Goal: Information Seeking & Learning: Learn about a topic

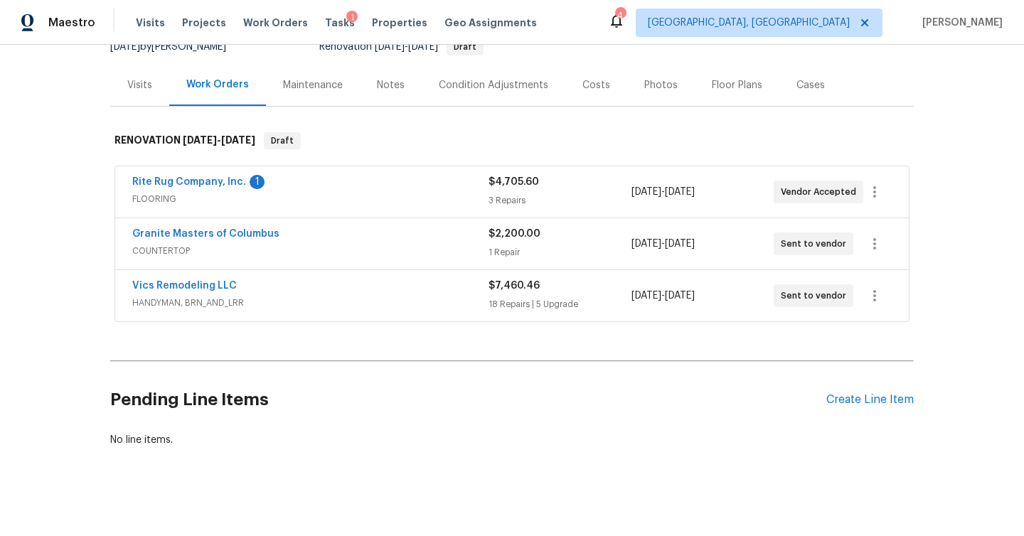
scroll to position [159, 0]
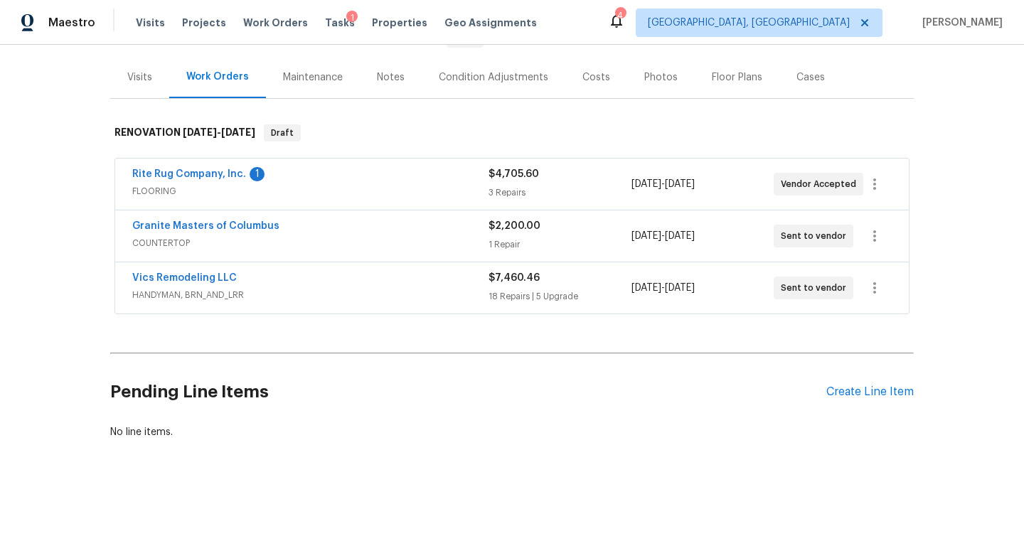
click at [400, 175] on div "Rite Rug Company, Inc. 1" at bounding box center [310, 175] width 356 height 17
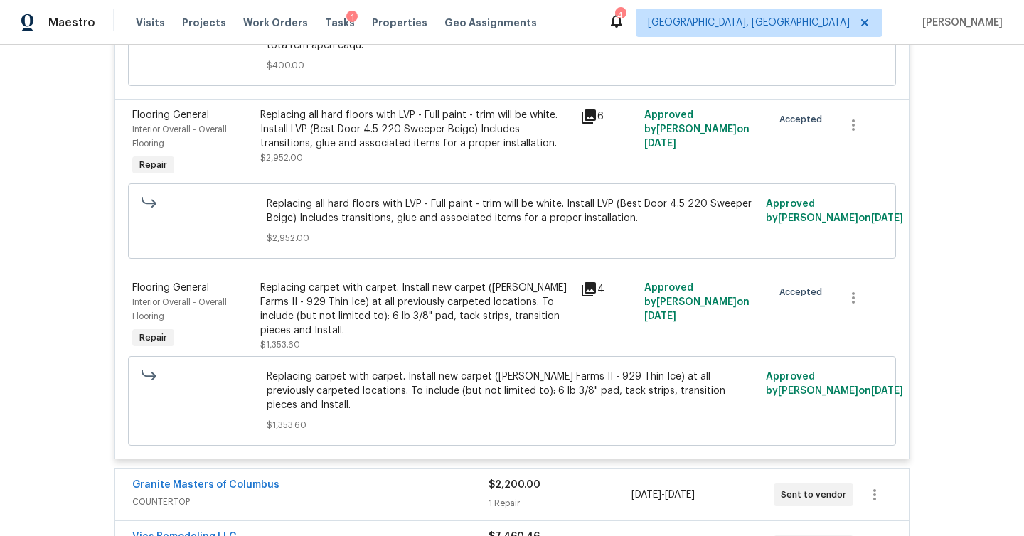
scroll to position [890, 0]
click at [419, 148] on div "Replacing all hard floors with LVP - Full paint - trim will be white. Install L…" at bounding box center [415, 130] width 311 height 43
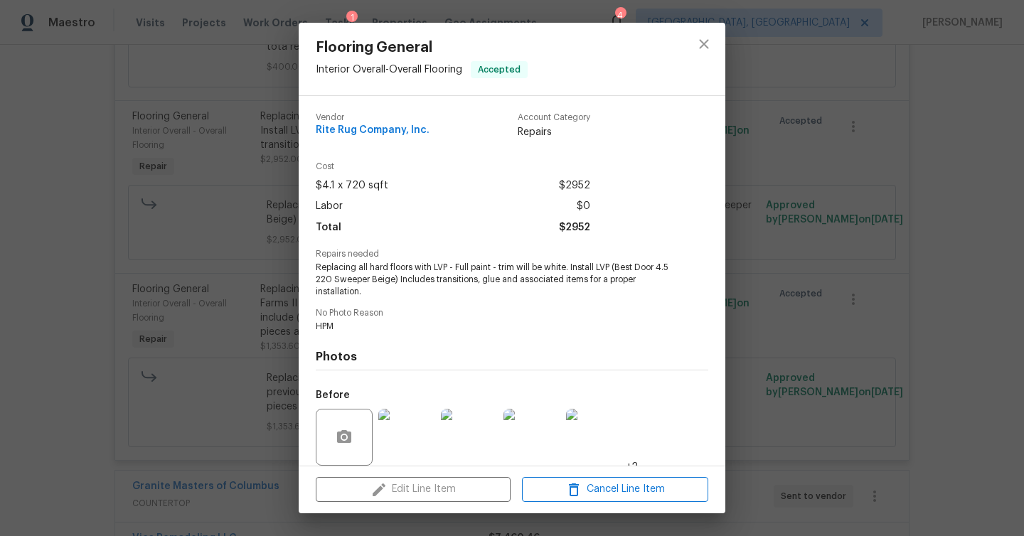
click at [413, 435] on img at bounding box center [406, 437] width 57 height 57
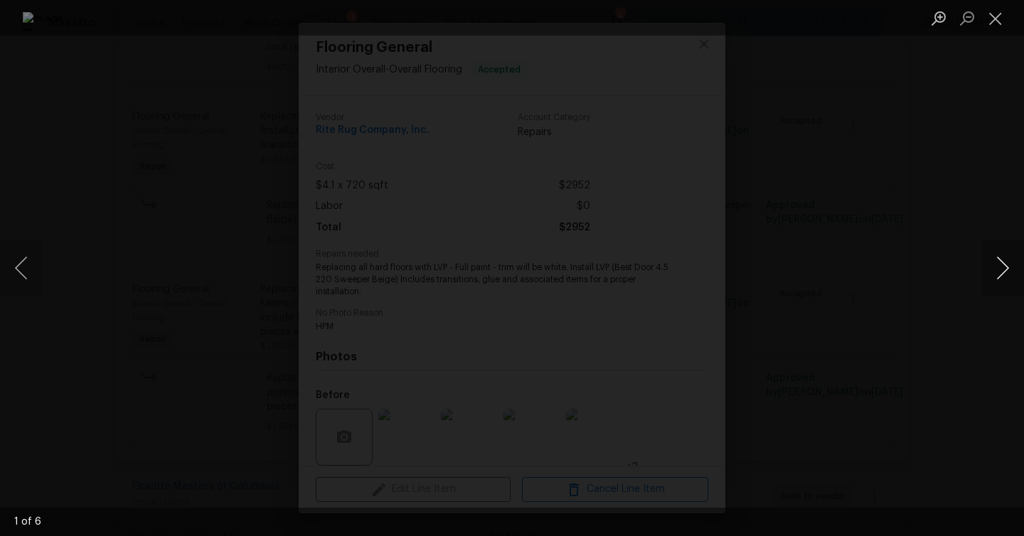
click at [1008, 272] on button "Next image" at bounding box center [1002, 268] width 43 height 57
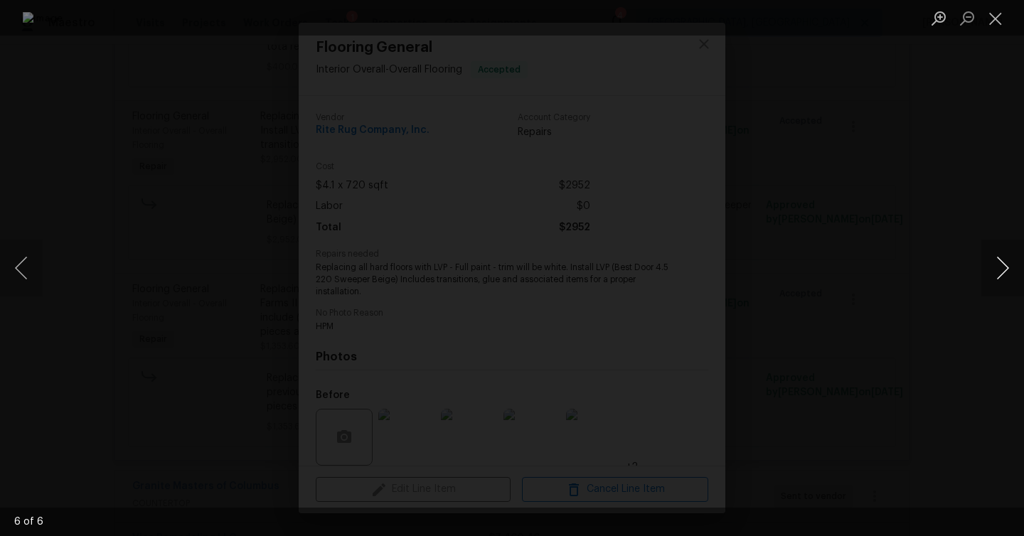
click at [1008, 272] on button "Next image" at bounding box center [1002, 268] width 43 height 57
click at [976, 242] on div "Lightbox" at bounding box center [512, 268] width 1024 height 536
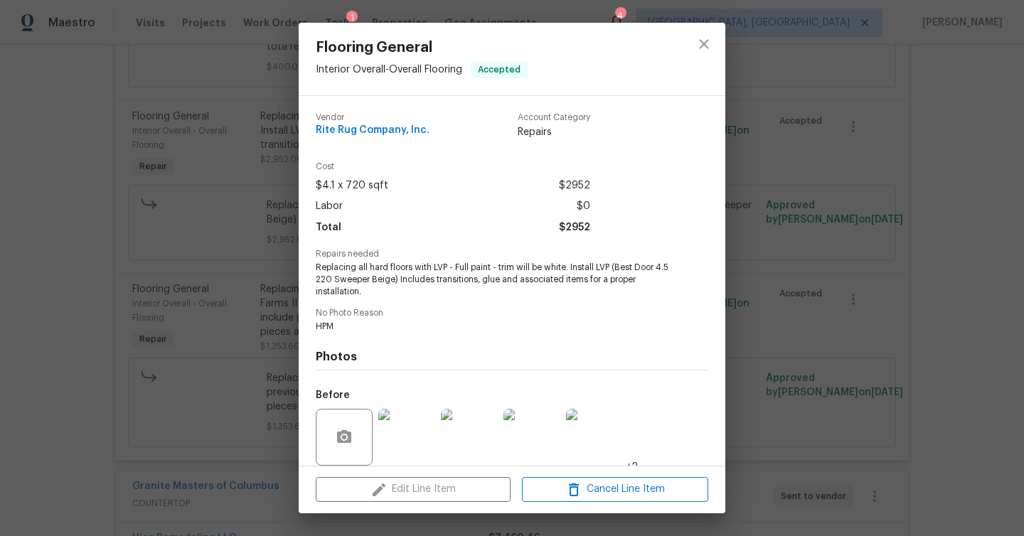
click at [954, 222] on div "Flooring General Interior Overall - Overall Flooring Accepted Vendor Rite Rug C…" at bounding box center [512, 268] width 1024 height 536
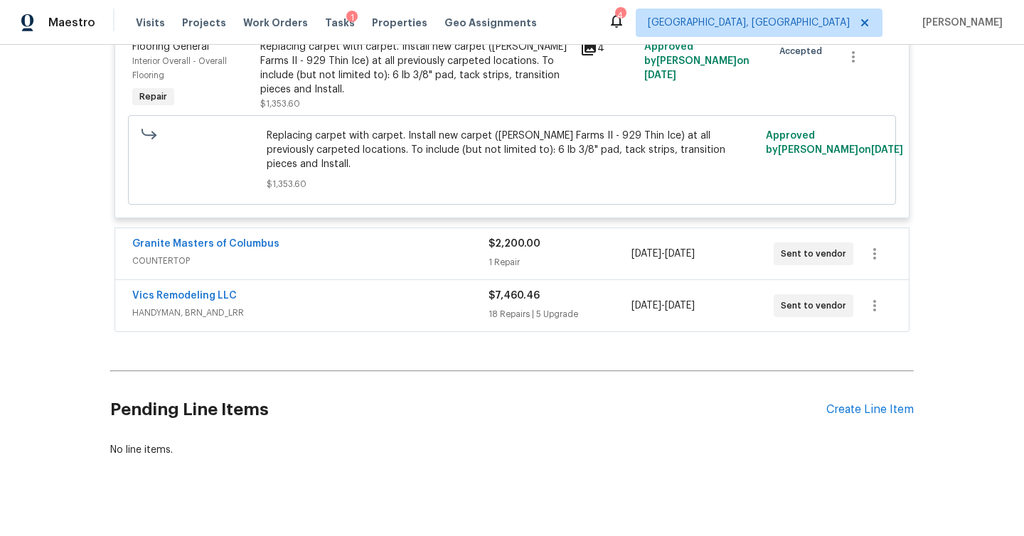
scroll to position [1137, 0]
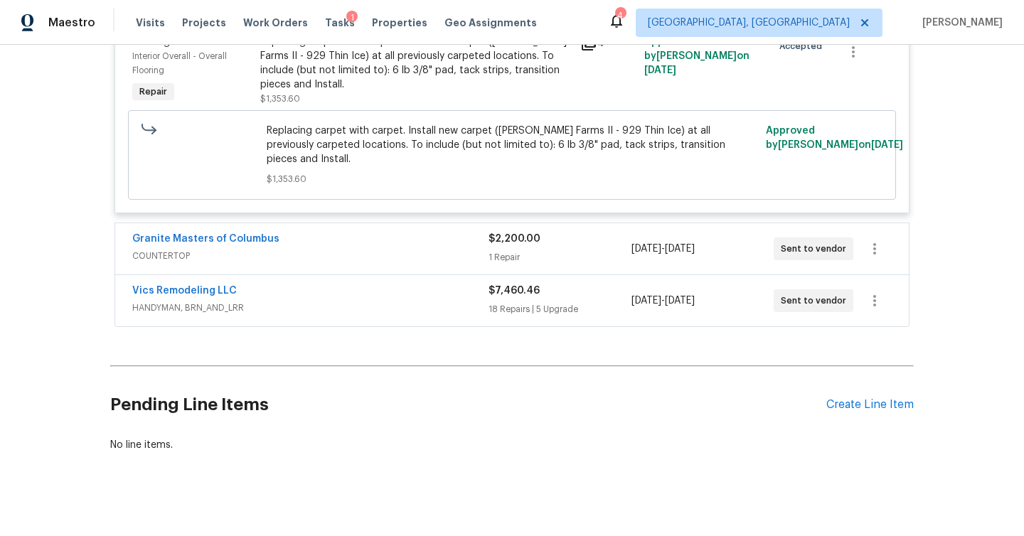
click at [407, 256] on div "Granite Masters of Columbus COUNTERTOP $2,200.00 1 Repair [DATE] - [DATE] Sent …" at bounding box center [511, 248] width 793 height 51
click at [401, 249] on span "COUNTERTOP" at bounding box center [310, 256] width 356 height 14
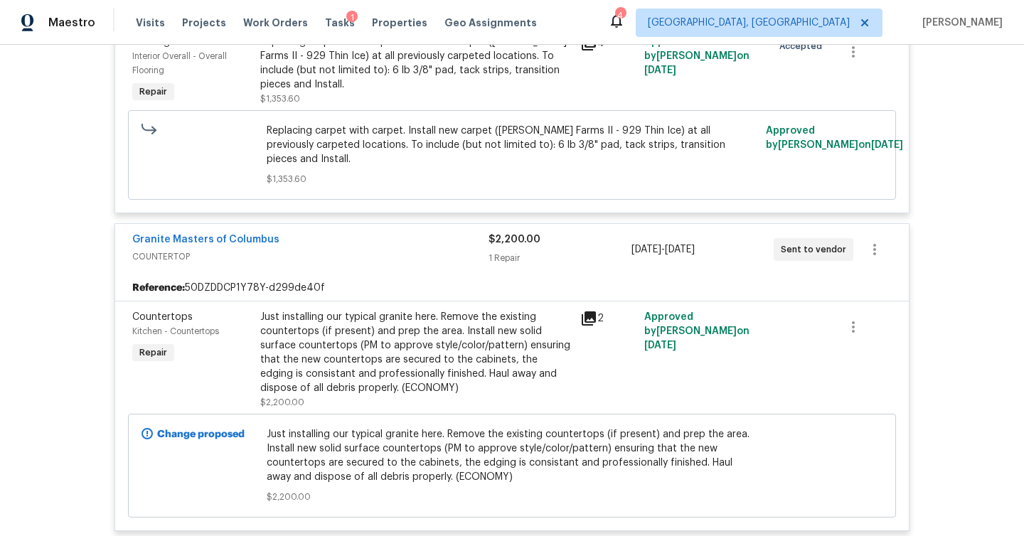
click at [584, 313] on icon at bounding box center [588, 318] width 17 height 17
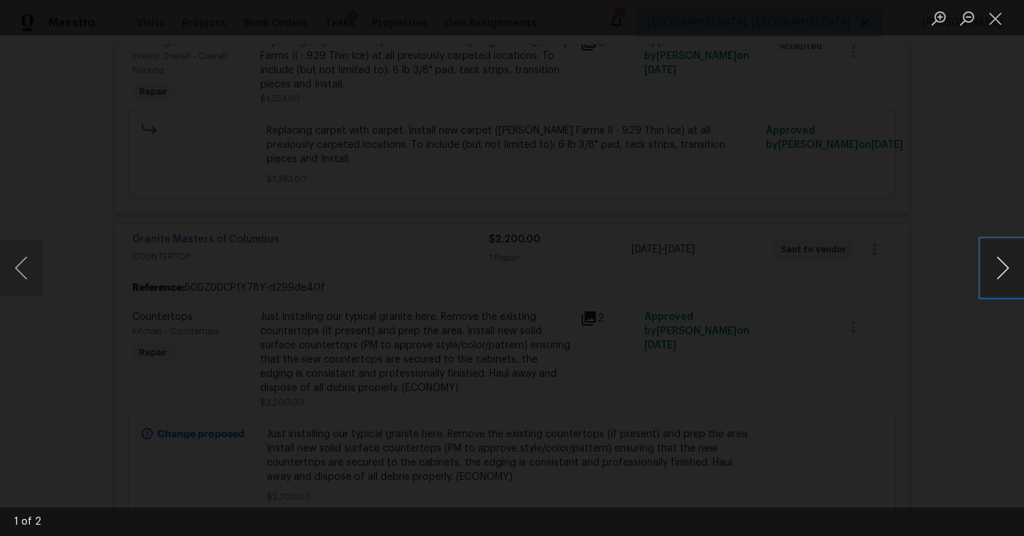
click at [999, 268] on button "Next image" at bounding box center [1002, 268] width 43 height 57
click at [938, 150] on div "Lightbox" at bounding box center [512, 268] width 1024 height 536
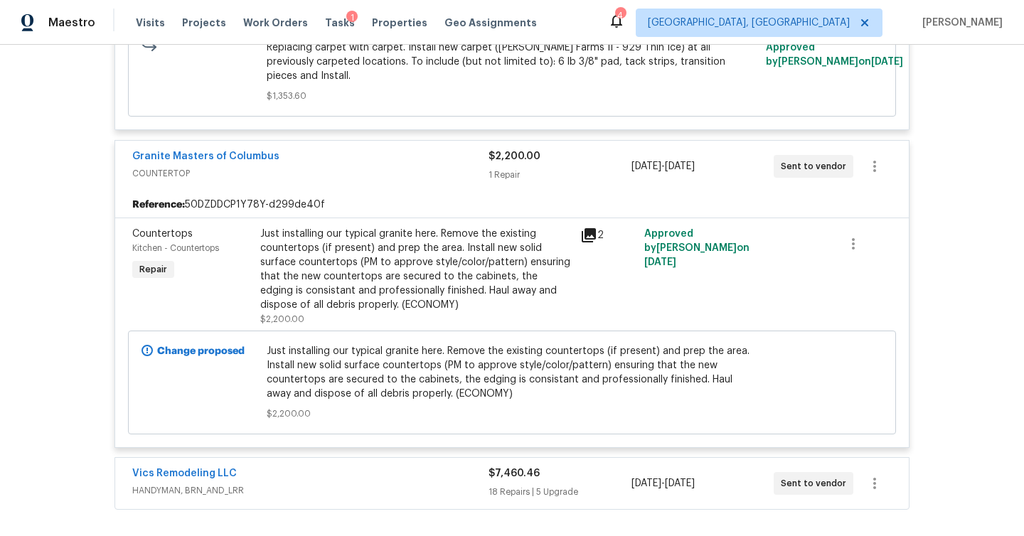
scroll to position [1404, 0]
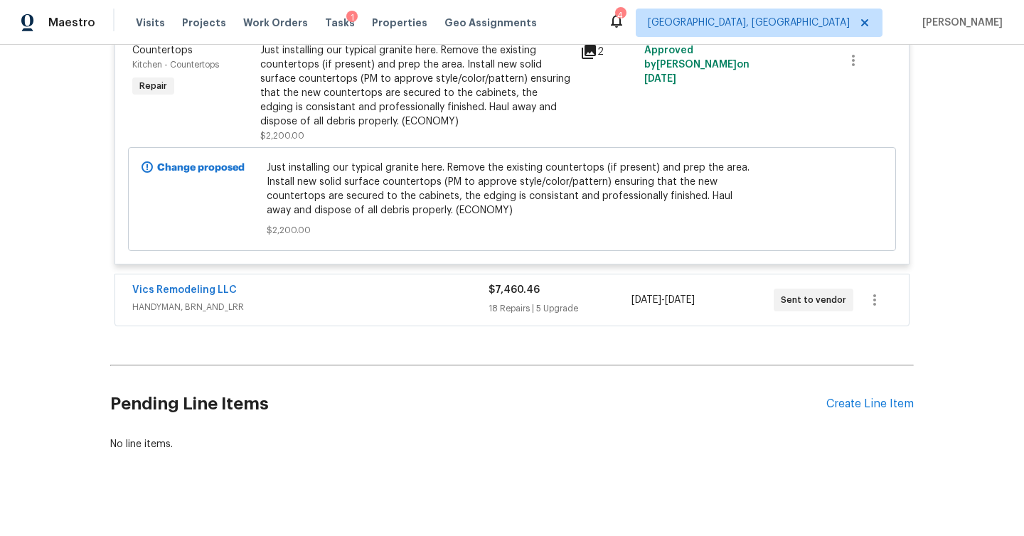
click at [448, 300] on span "HANDYMAN, BRN_AND_LRR" at bounding box center [310, 307] width 356 height 14
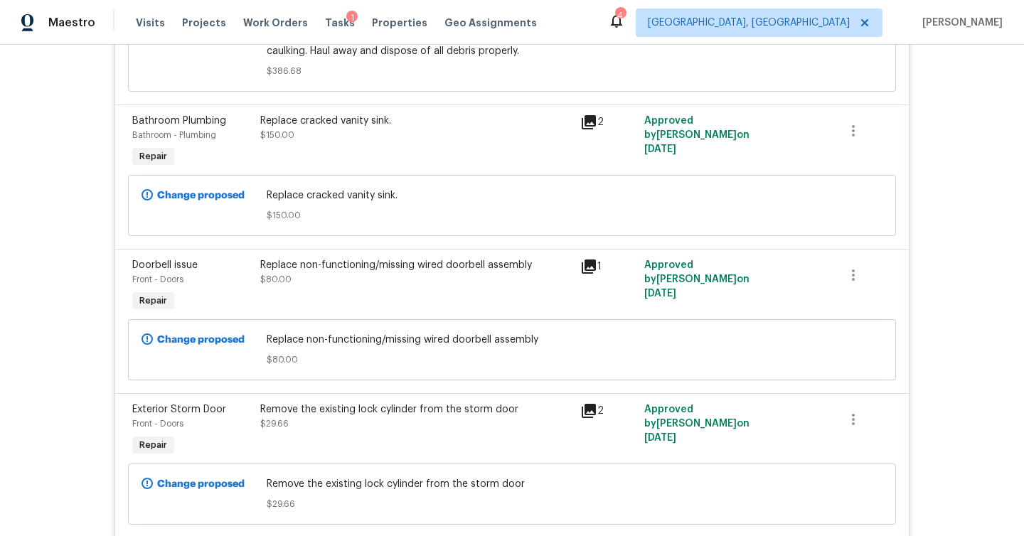
scroll to position [2695, 0]
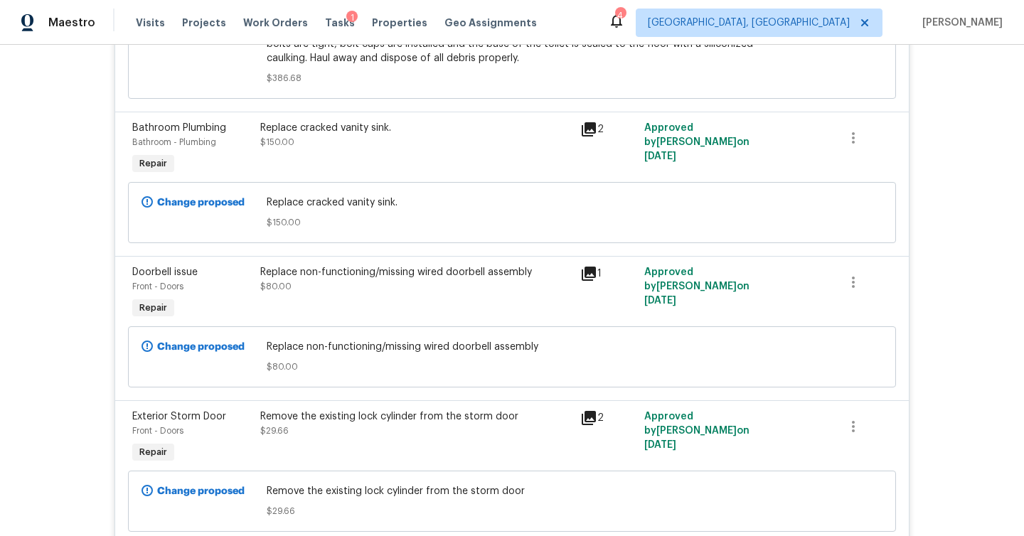
click at [590, 122] on icon at bounding box center [588, 129] width 14 height 14
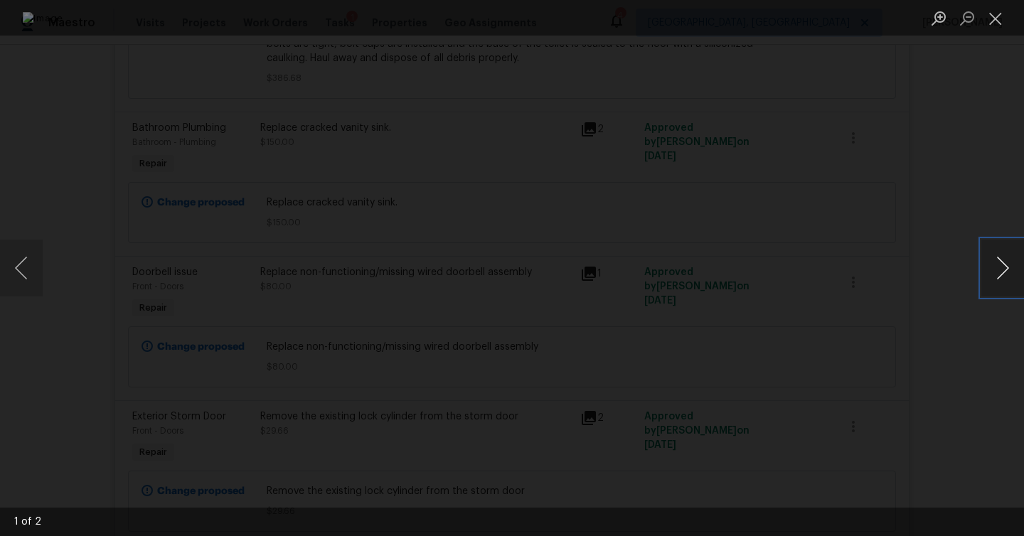
click at [1006, 265] on button "Next image" at bounding box center [1002, 268] width 43 height 57
click at [970, 202] on div "Lightbox" at bounding box center [512, 268] width 1024 height 536
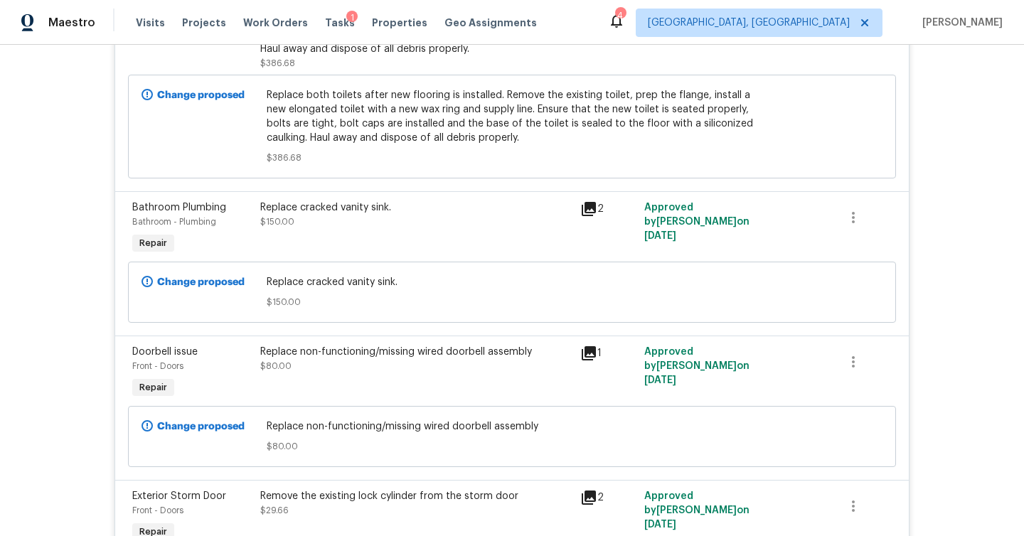
scroll to position [2587, 0]
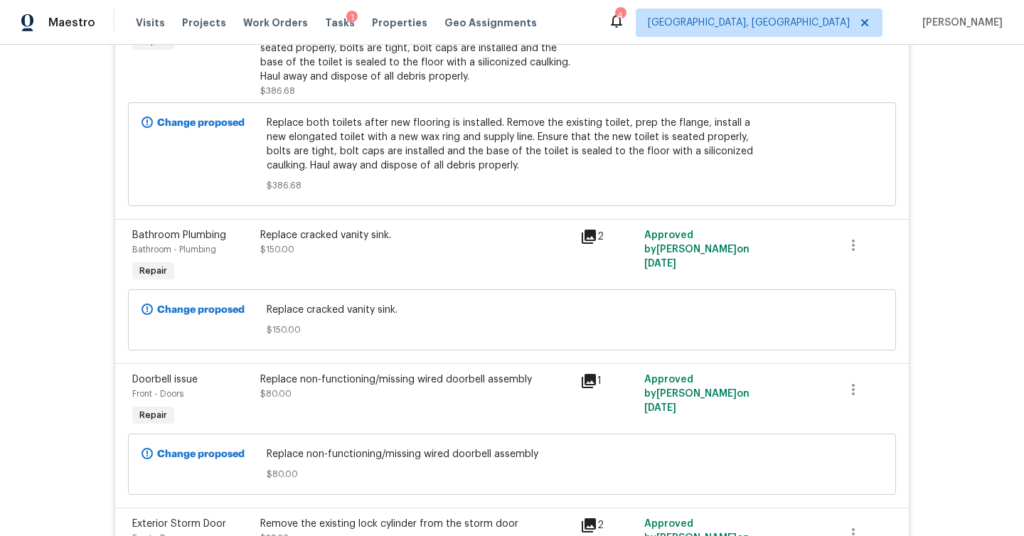
click at [596, 228] on icon at bounding box center [588, 236] width 17 height 17
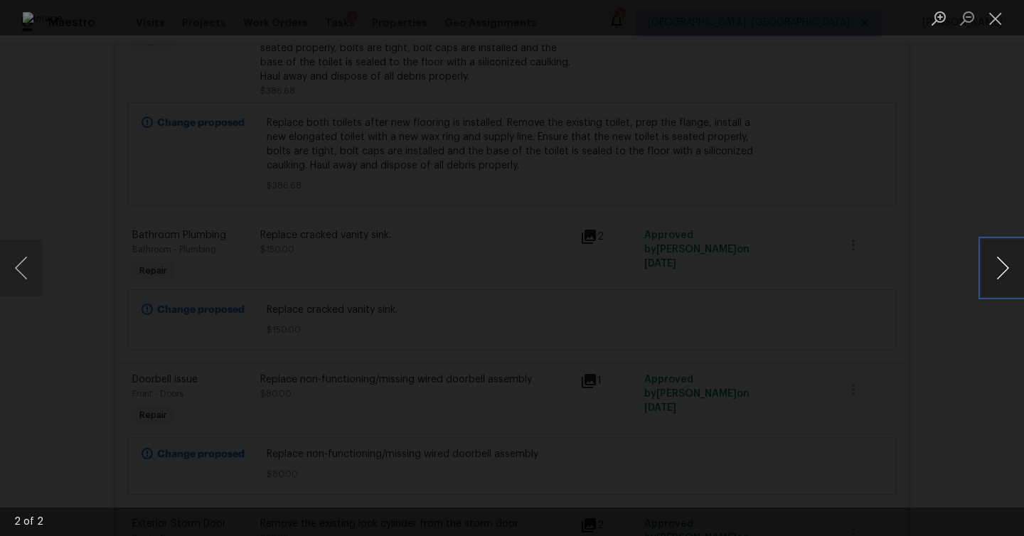
click at [1004, 257] on button "Next image" at bounding box center [1002, 268] width 43 height 57
click at [896, 185] on div "Lightbox" at bounding box center [512, 268] width 1024 height 536
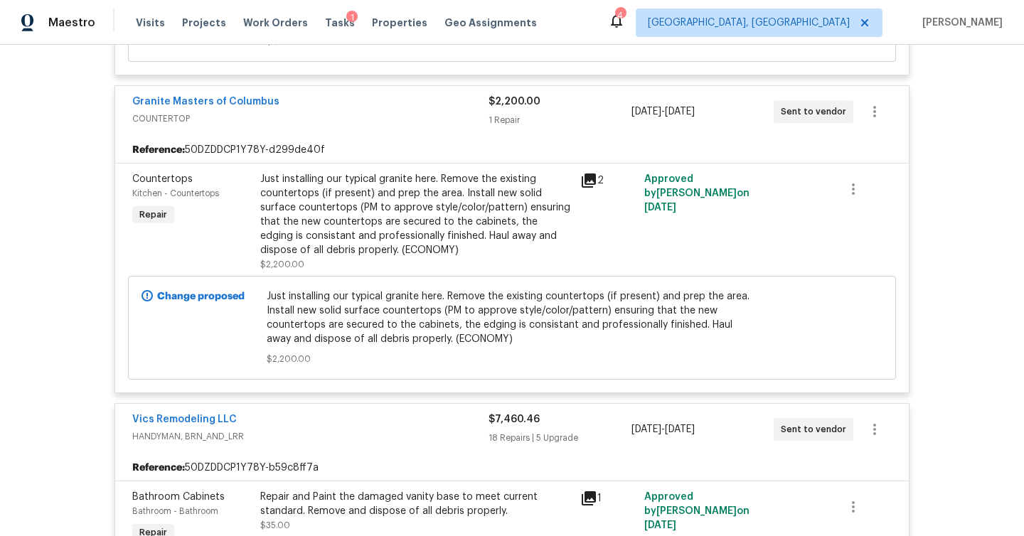
scroll to position [1272, 0]
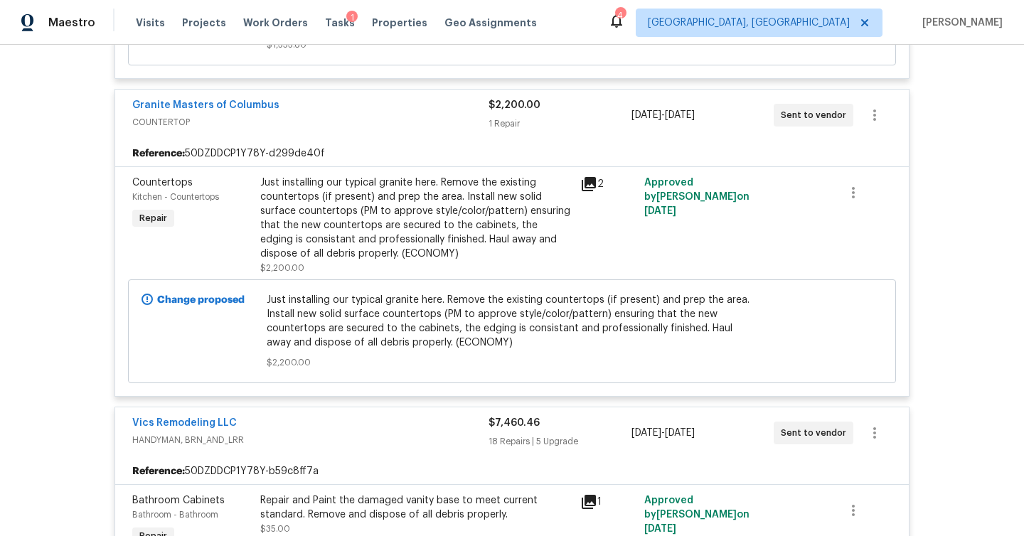
click at [589, 177] on icon at bounding box center [588, 184] width 14 height 14
